Goal: Task Accomplishment & Management: Use online tool/utility

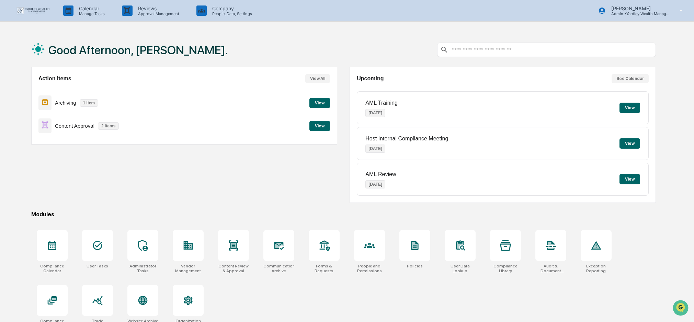
click at [318, 127] on button "View" at bounding box center [319, 126] width 21 height 10
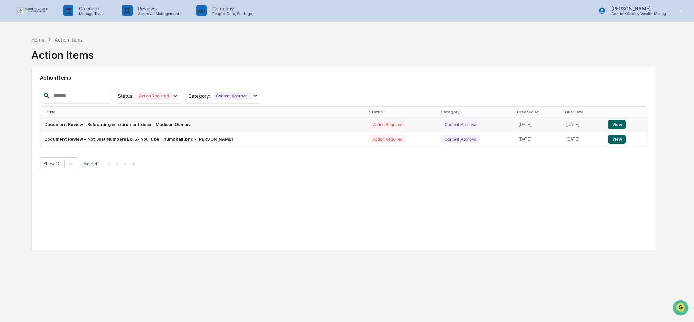
click at [620, 126] on button "View" at bounding box center [617, 124] width 18 height 9
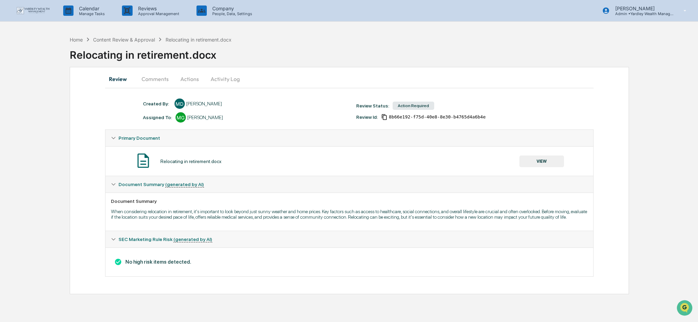
click at [192, 77] on button "Actions" at bounding box center [189, 79] width 31 height 16
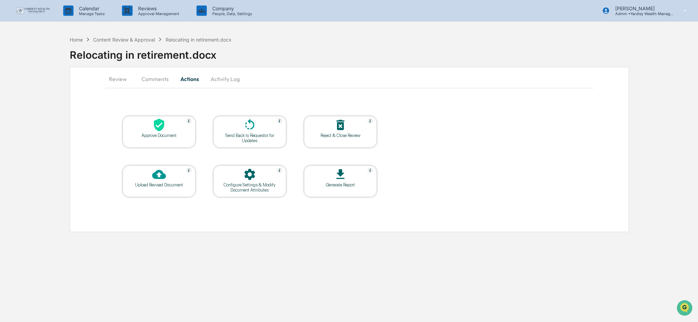
click at [168, 128] on div at bounding box center [159, 125] width 69 height 15
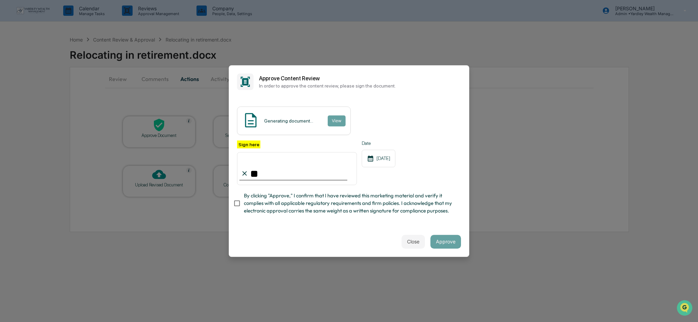
type input "*"
type input "**********"
click at [447, 243] on button "Approve" at bounding box center [445, 242] width 31 height 14
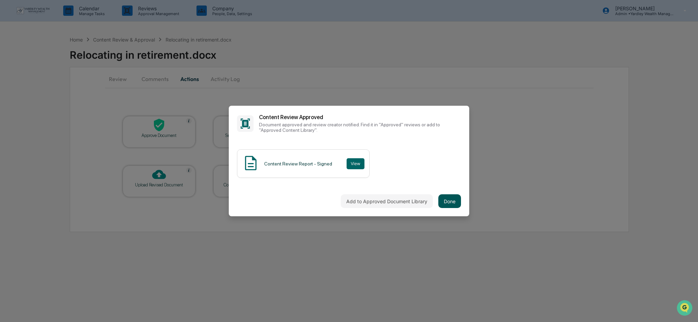
click at [446, 202] on button "Done" at bounding box center [449, 201] width 23 height 14
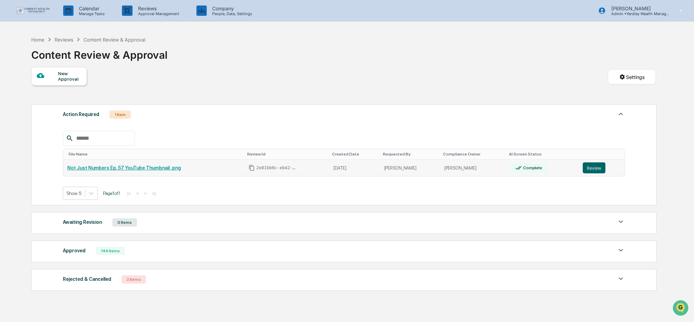
click at [157, 167] on link "Not Just Numbers Ep. 57 YouTube Thumbnail .png" at bounding box center [124, 167] width 114 height 5
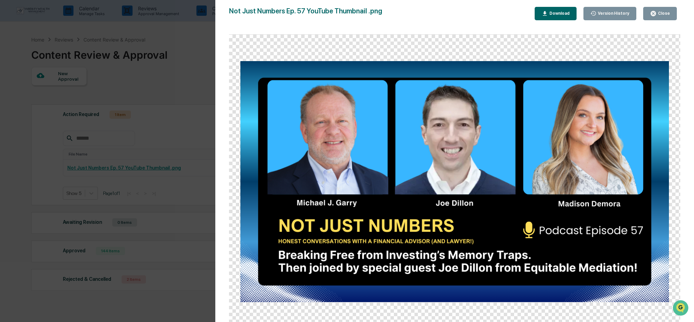
click at [665, 11] on div "Close" at bounding box center [660, 13] width 20 height 7
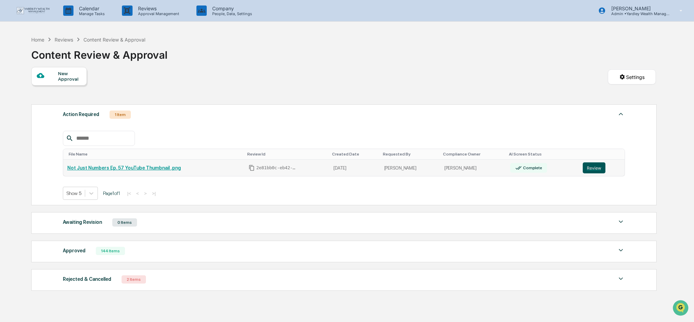
click at [594, 166] on button "Review" at bounding box center [594, 167] width 23 height 11
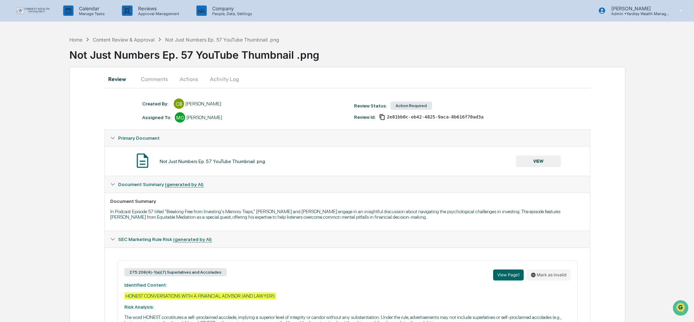
click at [149, 78] on button "Comments" at bounding box center [154, 79] width 38 height 16
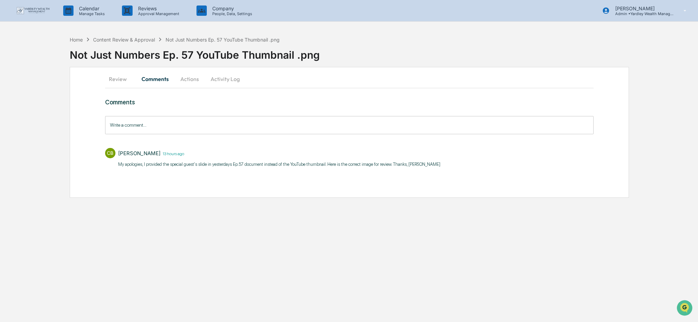
click at [191, 79] on button "Actions" at bounding box center [189, 79] width 31 height 16
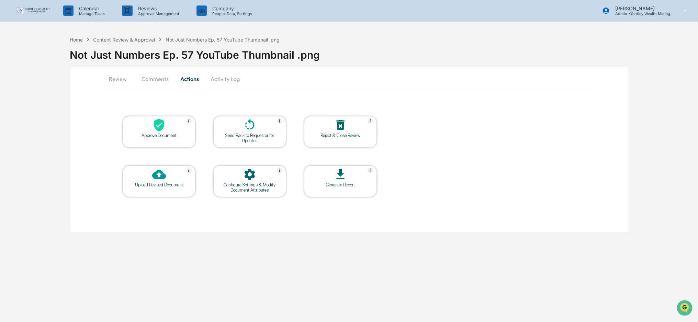
click at [156, 80] on button "Comments" at bounding box center [155, 79] width 38 height 16
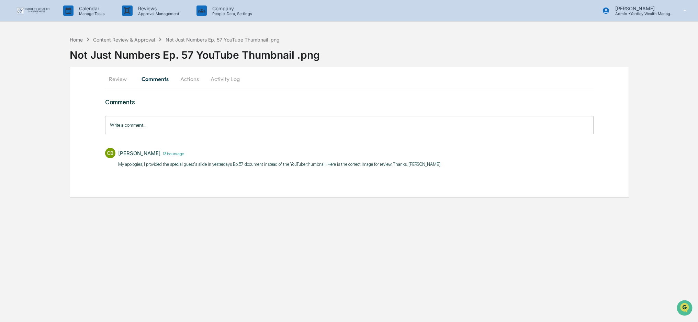
click at [186, 79] on button "Actions" at bounding box center [189, 79] width 31 height 16
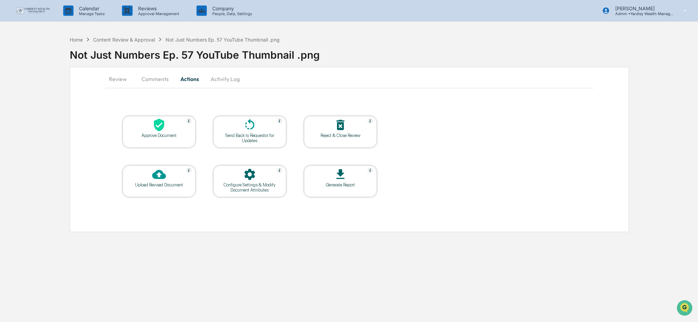
click at [146, 132] on div at bounding box center [159, 125] width 69 height 15
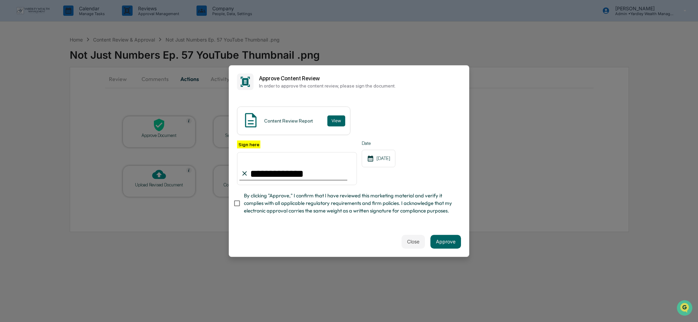
type input "**********"
click at [450, 241] on button "Approve" at bounding box center [445, 242] width 31 height 14
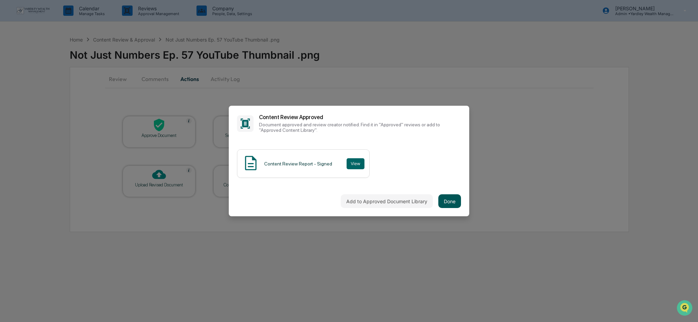
click at [456, 203] on button "Done" at bounding box center [449, 201] width 23 height 14
